Goal: Task Accomplishment & Management: Complete application form

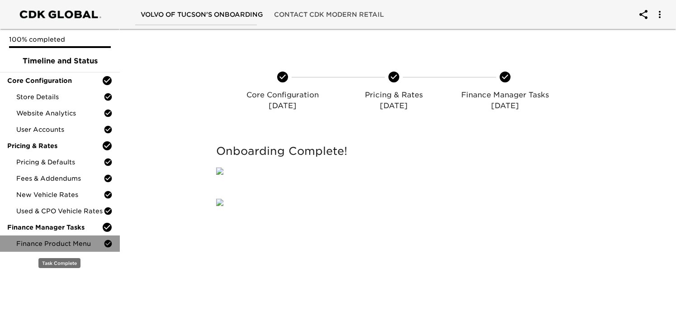
click at [75, 242] on span "Finance Product Menu" at bounding box center [59, 243] width 87 height 9
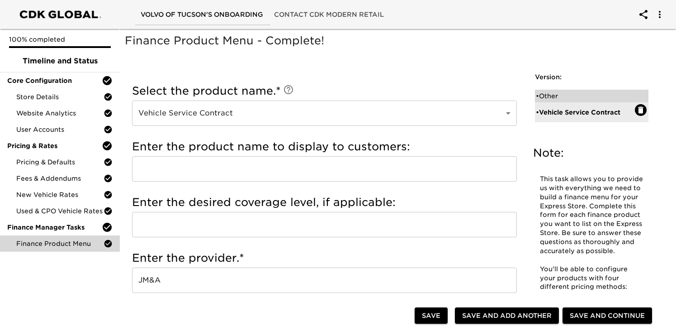
click at [557, 91] on div "• Other" at bounding box center [586, 95] width 100 height 9
type input "Other"
radio input "true"
radio input "false"
radio input "true"
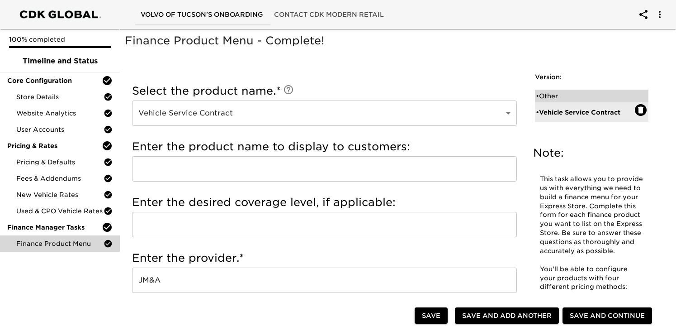
radio input "false"
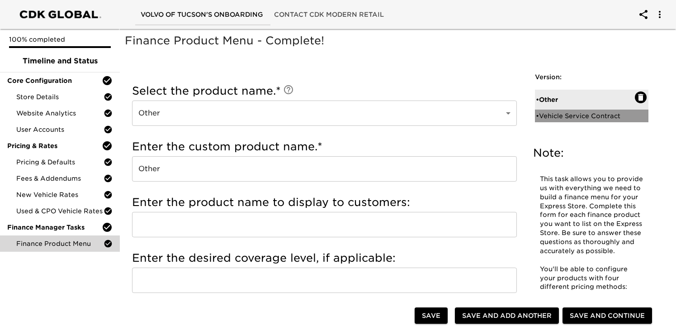
click at [575, 115] on div "• Vehicle Service Contract" at bounding box center [586, 115] width 100 height 9
type input "Vehicle Service Contract"
radio input "true"
radio input "false"
type input "45273"
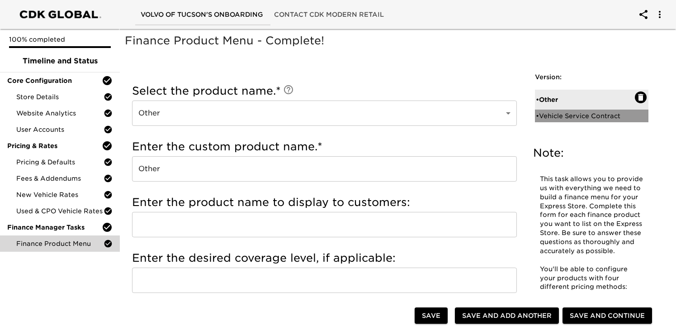
radio input "true"
type input "100%"
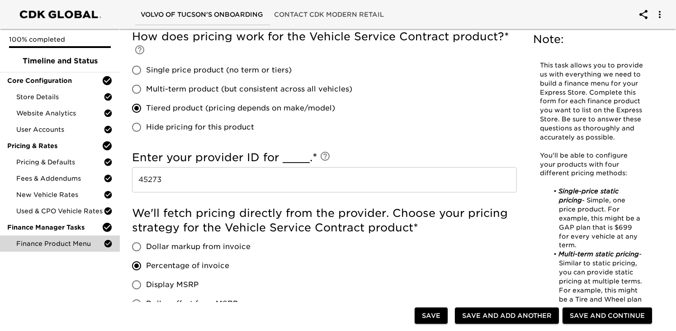
scroll to position [468, 0]
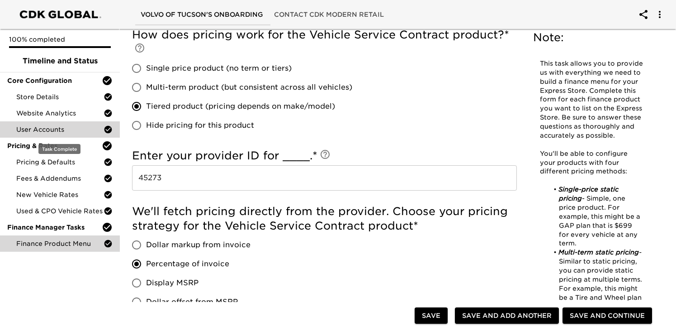
click at [57, 127] on span "User Accounts" at bounding box center [59, 129] width 87 height 9
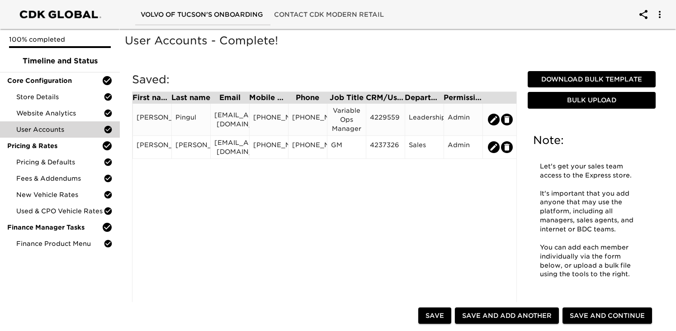
click at [151, 117] on div "Melvin" at bounding box center [152, 120] width 31 height 14
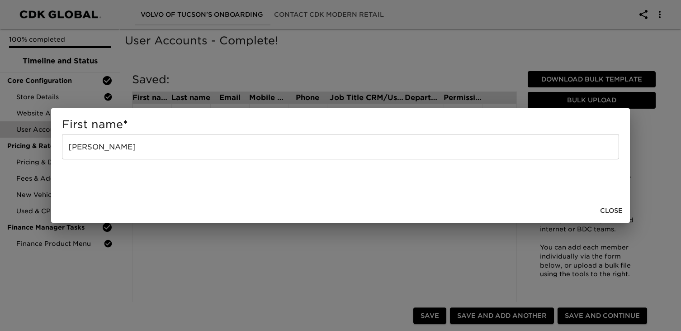
click at [82, 150] on input "Melvin" at bounding box center [340, 146] width 557 height 25
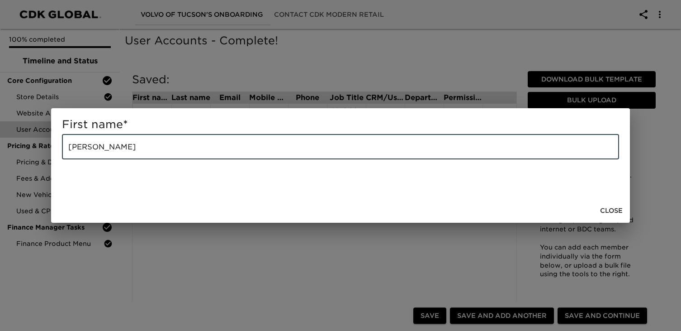
click at [82, 150] on input "Melvin" at bounding box center [340, 146] width 557 height 25
click at [479, 41] on div "First name * Melvin ​ Close" at bounding box center [340, 165] width 681 height 331
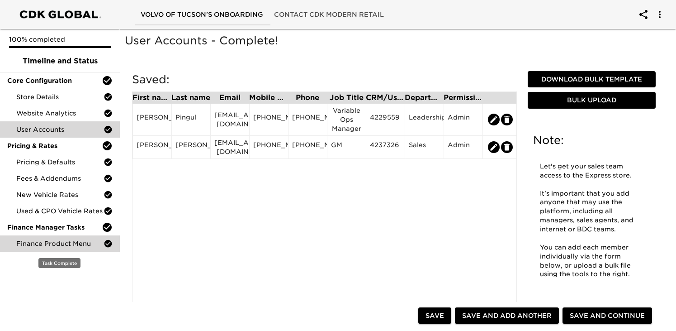
click at [55, 245] on span "Finance Product Menu" at bounding box center [59, 243] width 87 height 9
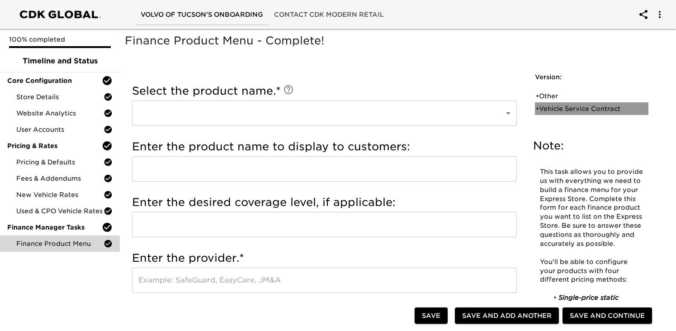
click at [547, 114] on div "• Vehicle Service Contract" at bounding box center [592, 108] width 114 height 13
type input "Vehicle Service Contract"
type input "Other"
type input "JM&A"
radio input "true"
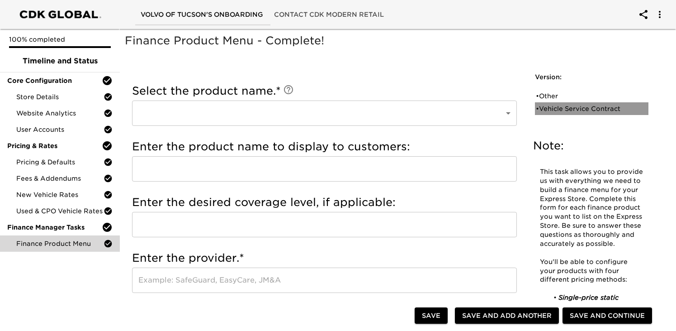
radio input "true"
type input "45273"
radio input "true"
type input "100%"
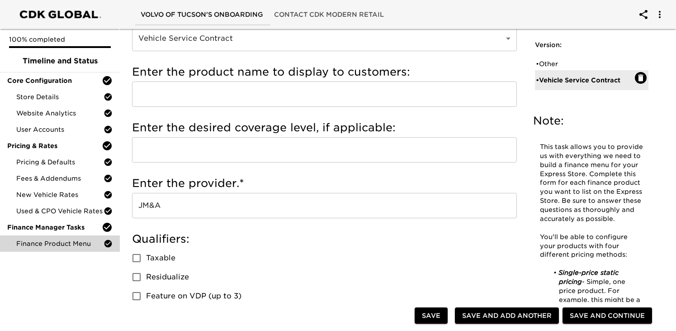
scroll to position [99, 0]
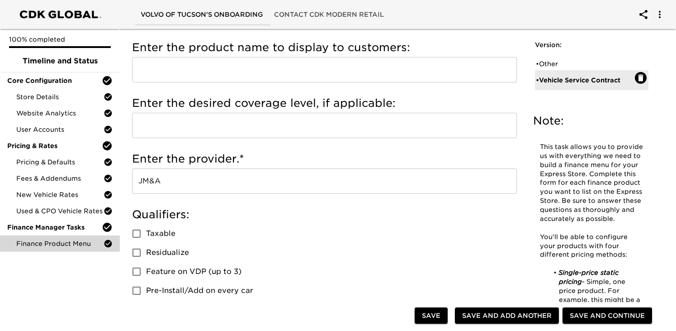
click at [143, 178] on input "JM&A" at bounding box center [324, 180] width 385 height 25
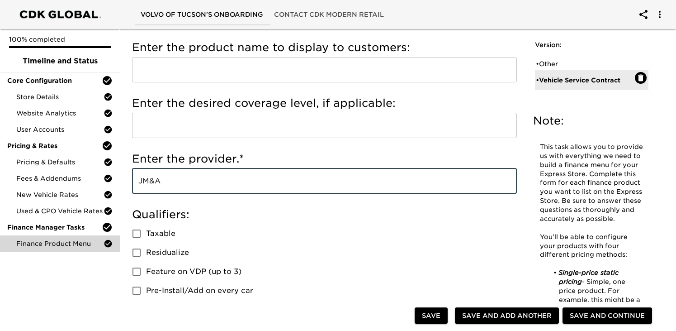
click at [143, 178] on input "JM&A" at bounding box center [324, 180] width 385 height 25
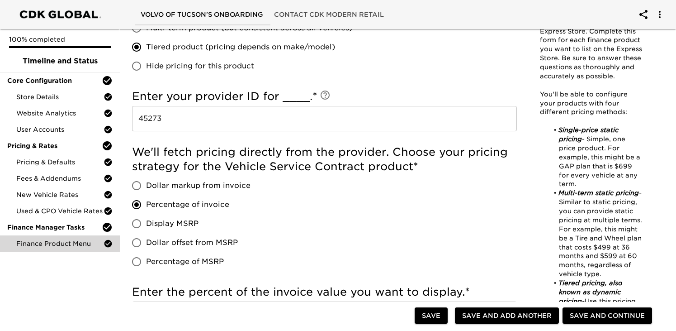
scroll to position [520, 0]
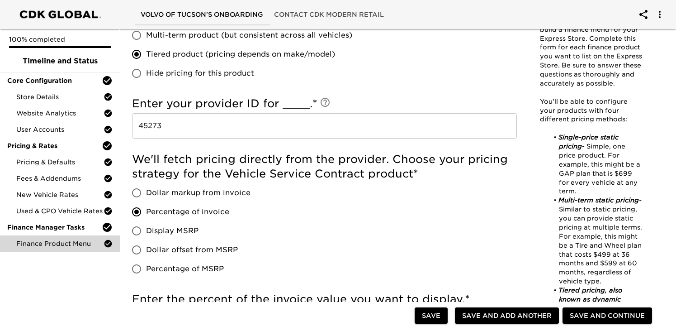
click at [157, 120] on input "45273" at bounding box center [324, 125] width 385 height 25
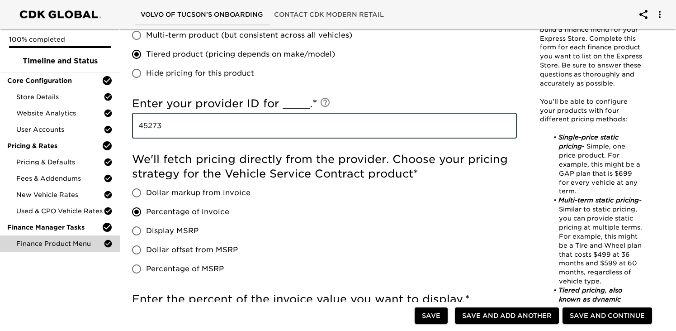
click at [157, 120] on input "45273" at bounding box center [324, 125] width 385 height 25
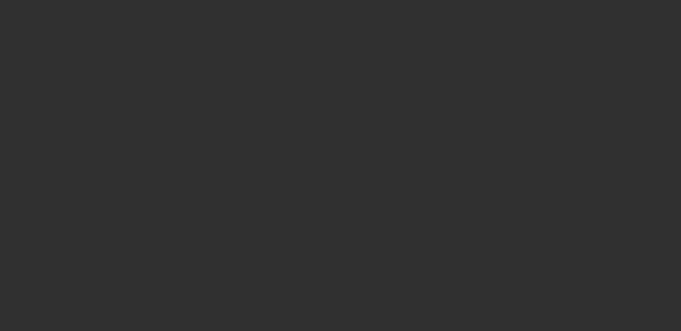
select select "10"
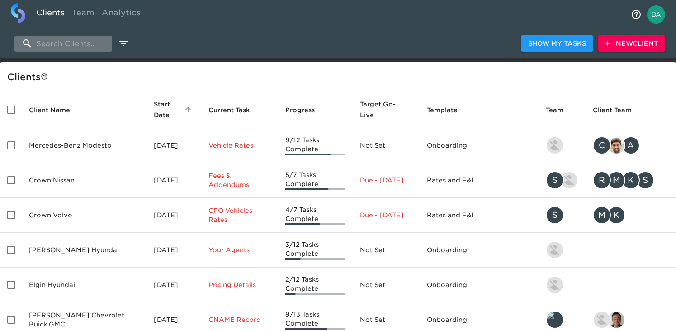
click at [56, 43] on input "search" at bounding box center [63, 44] width 98 height 16
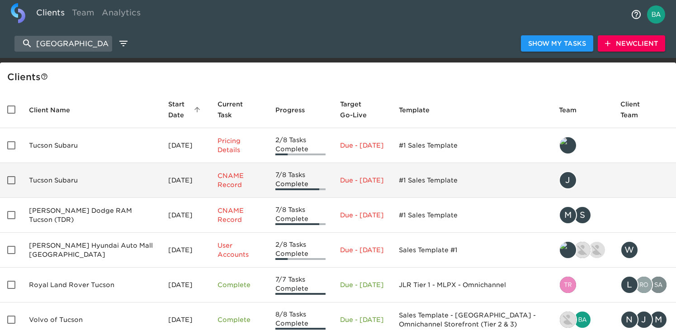
scroll to position [59, 0]
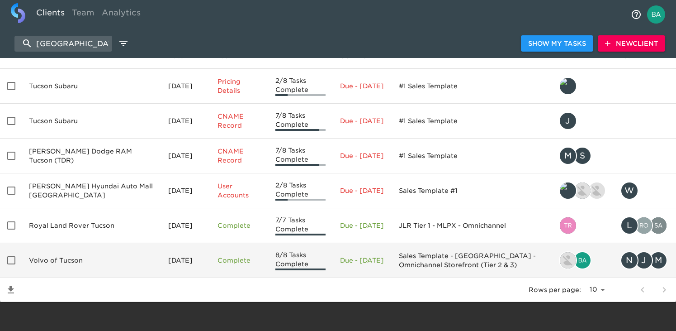
type input "[GEOGRAPHIC_DATA]"
click at [61, 256] on td "Volvo of Tucson" at bounding box center [91, 260] width 139 height 35
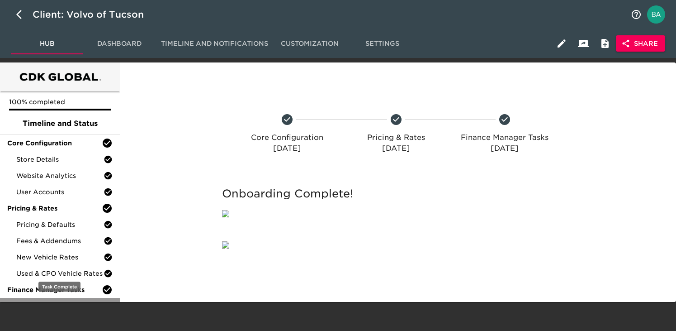
click at [53, 307] on span "Finance Product Menu" at bounding box center [59, 305] width 87 height 9
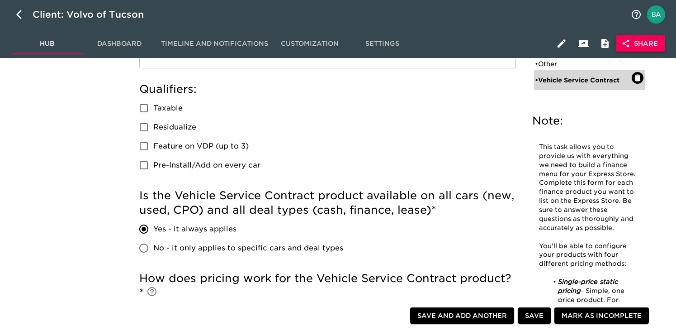
scroll to position [270, 0]
